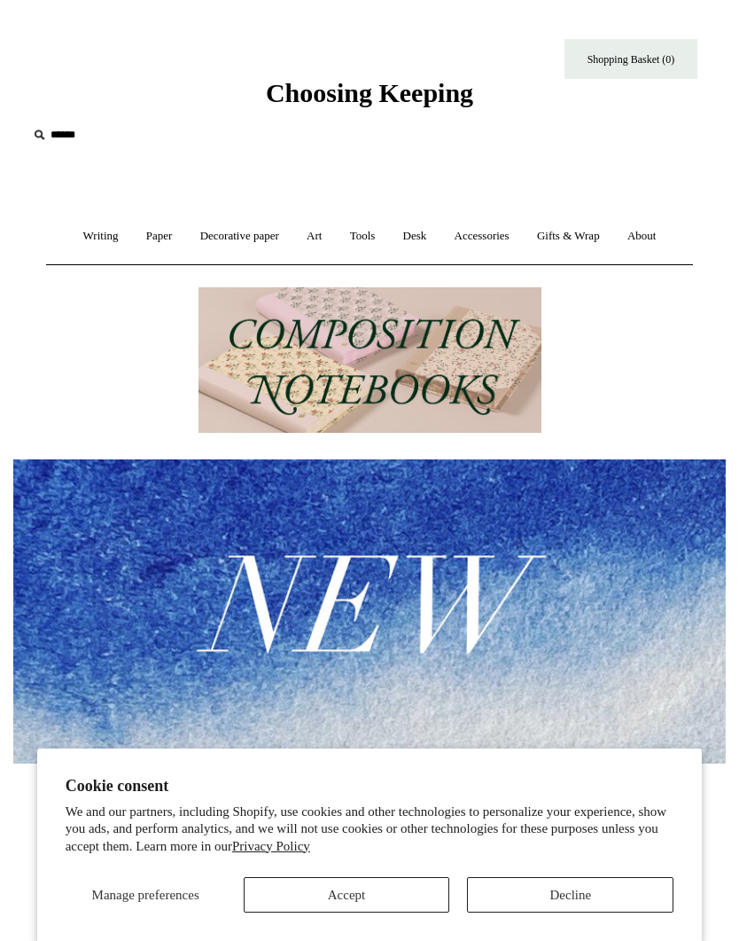
click at [76, 238] on link "Writing +" at bounding box center [101, 236] width 60 height 47
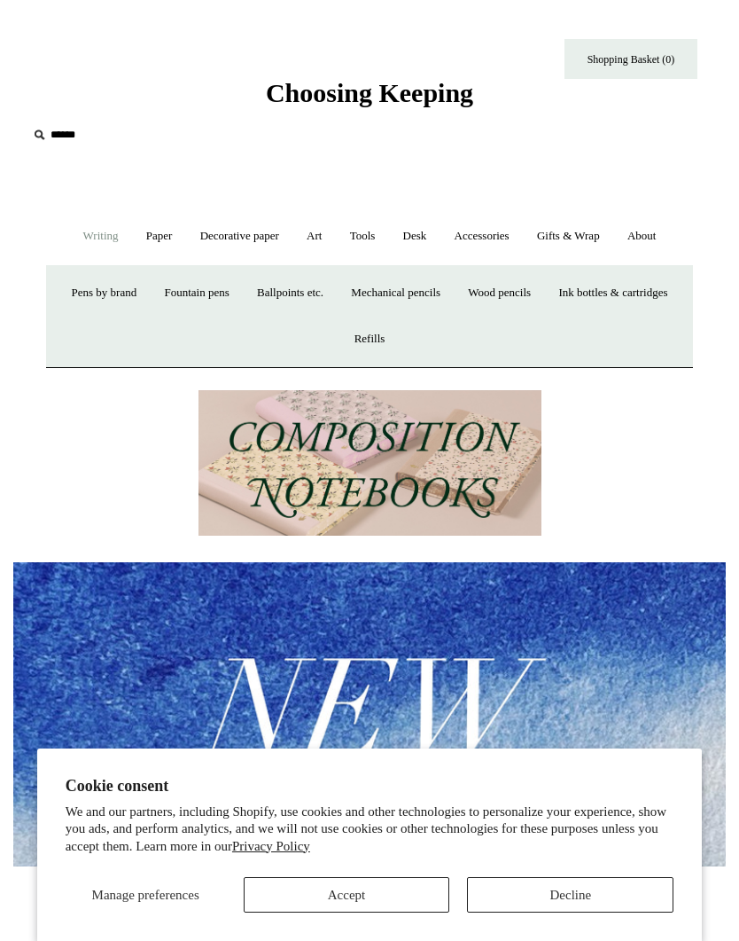
click at [241, 293] on link "Fountain pens +" at bounding box center [197, 293] width 90 height 47
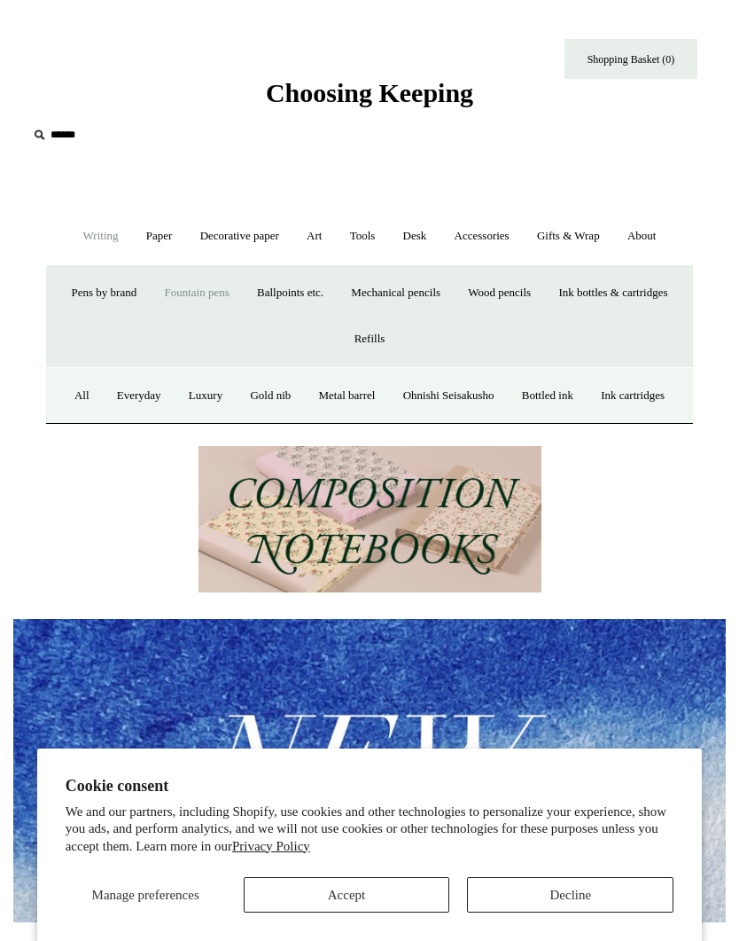
click at [160, 396] on link "Everyday" at bounding box center [139, 395] width 69 height 47
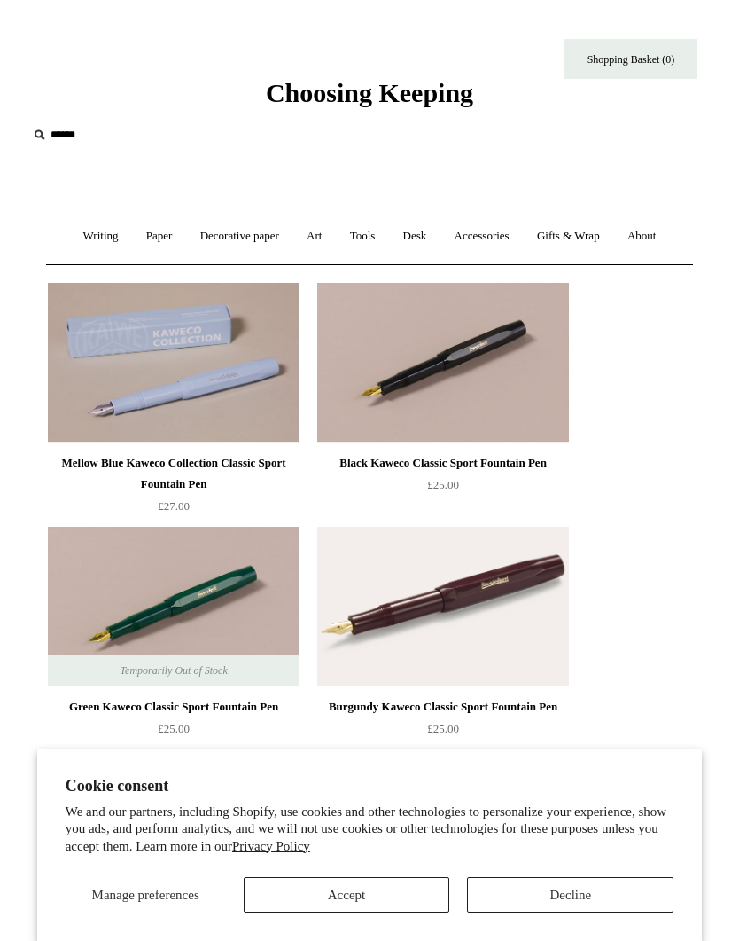
click at [76, 235] on link "Writing +" at bounding box center [101, 236] width 60 height 47
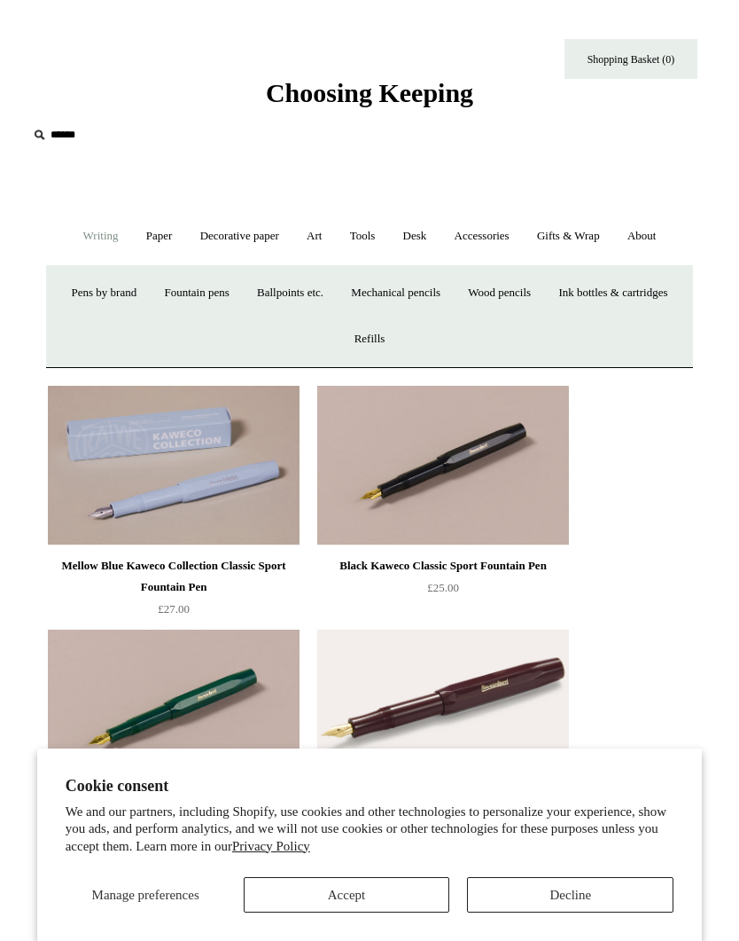
click at [241, 296] on link "Fountain pens +" at bounding box center [197, 293] width 90 height 47
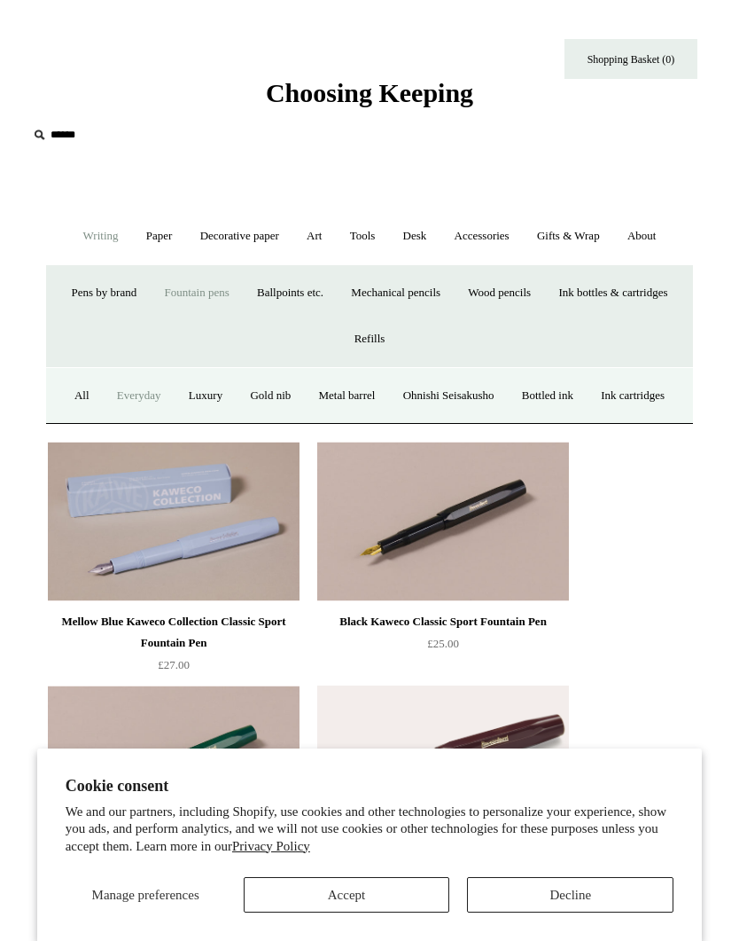
click at [233, 395] on link "Luxury" at bounding box center [205, 395] width 59 height 47
